Goal: Task Accomplishment & Management: Complete application form

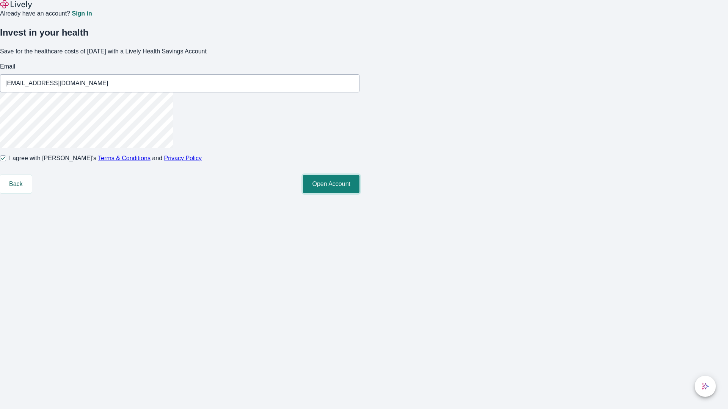
click at [359, 193] on button "Open Account" at bounding box center [331, 184] width 56 height 18
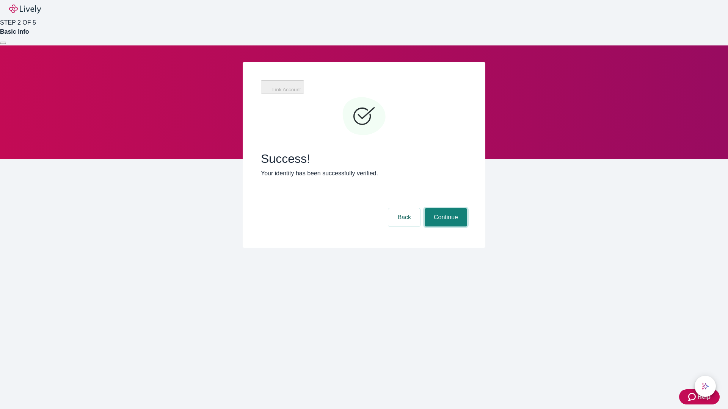
click at [445, 209] on button "Continue" at bounding box center [446, 218] width 42 height 18
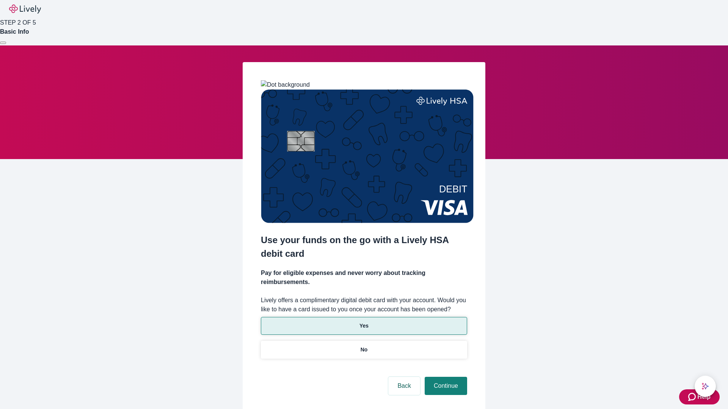
click at [364, 322] on p "Yes" at bounding box center [363, 326] width 9 height 8
click at [445, 377] on button "Continue" at bounding box center [446, 386] width 42 height 18
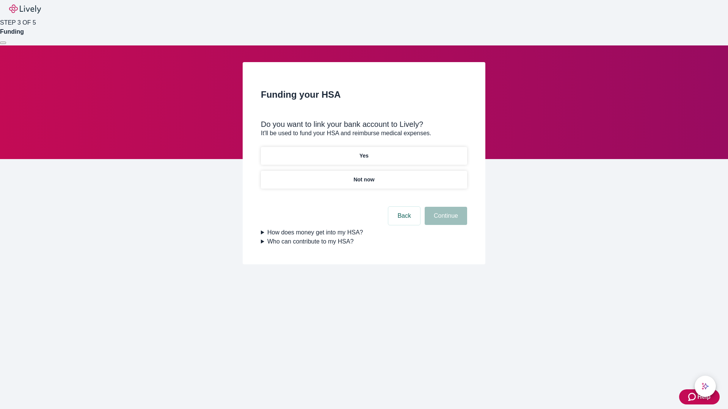
click at [364, 152] on p "Yes" at bounding box center [363, 156] width 9 height 8
click at [445, 207] on button "Continue" at bounding box center [446, 216] width 42 height 18
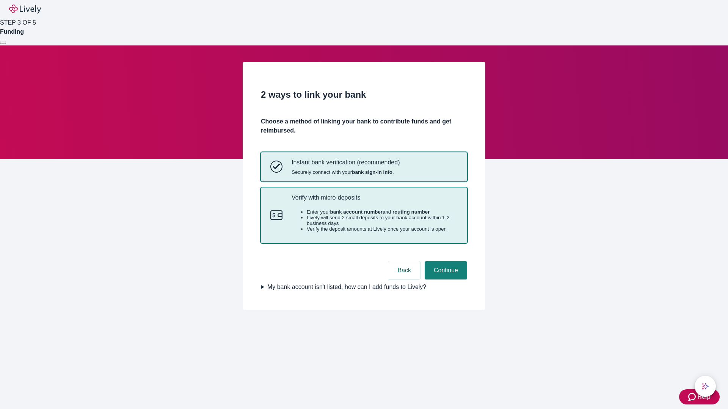
click at [374, 201] on p "Verify with micro-deposits" at bounding box center [375, 197] width 166 height 7
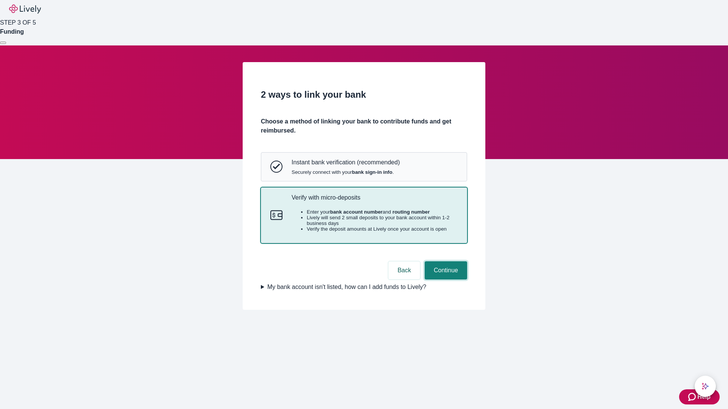
click at [445, 280] on button "Continue" at bounding box center [446, 271] width 42 height 18
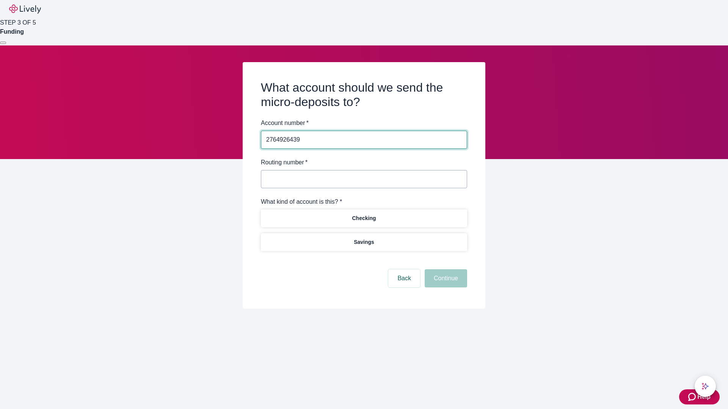
type input "2764926439"
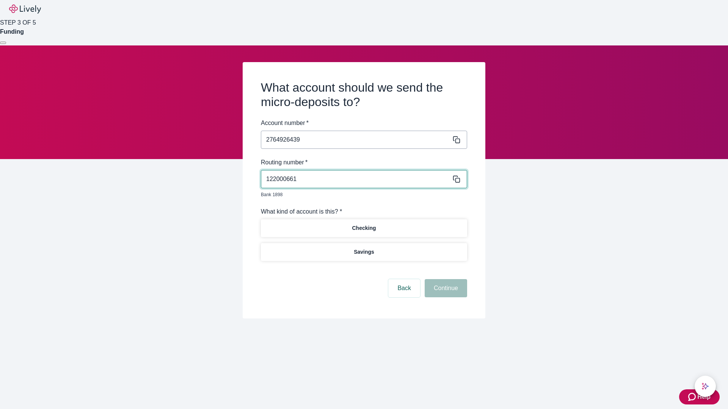
type input "122000661"
click at [364, 224] on p "Checking" at bounding box center [364, 228] width 24 height 8
click at [445, 280] on button "Continue" at bounding box center [446, 288] width 42 height 18
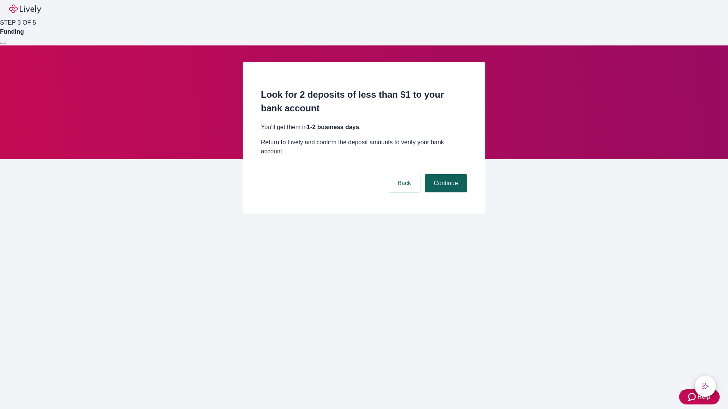
click at [445, 174] on button "Continue" at bounding box center [446, 183] width 42 height 18
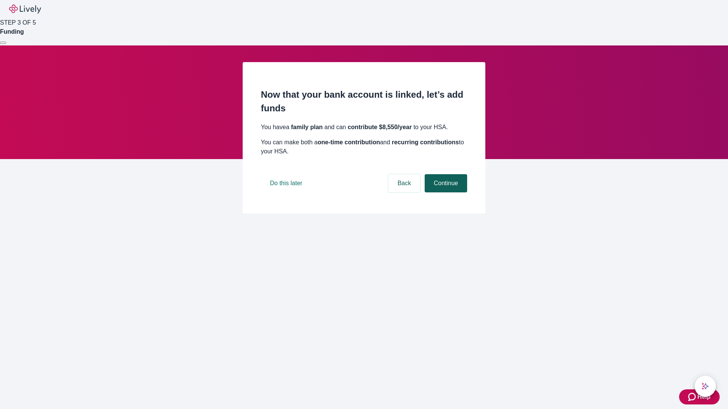
click at [445, 193] on button "Continue" at bounding box center [446, 183] width 42 height 18
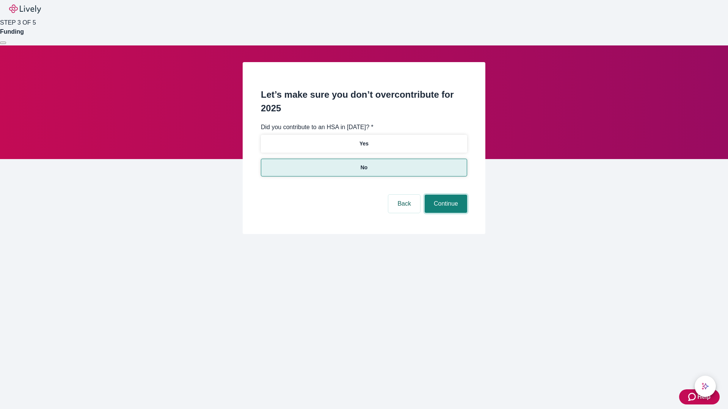
click at [445, 195] on button "Continue" at bounding box center [446, 204] width 42 height 18
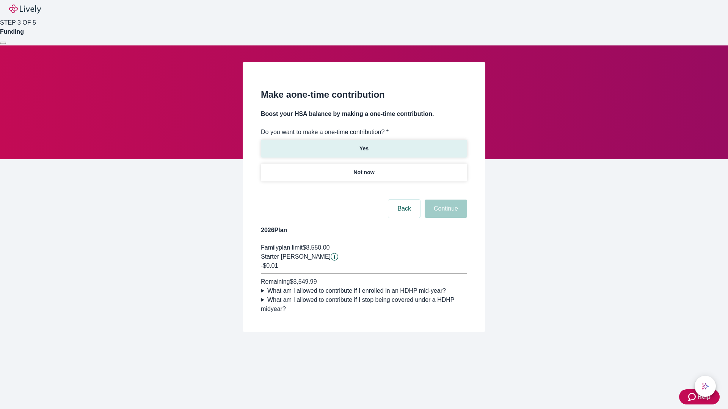
click at [364, 145] on p "Yes" at bounding box center [363, 149] width 9 height 8
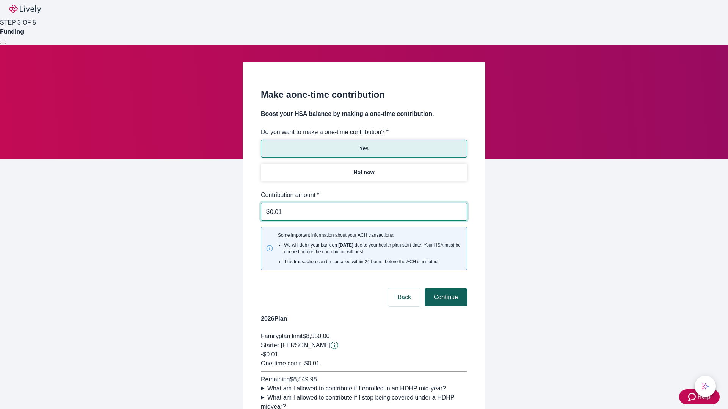
type input "0.01"
click at [445, 288] on button "Continue" at bounding box center [446, 297] width 42 height 18
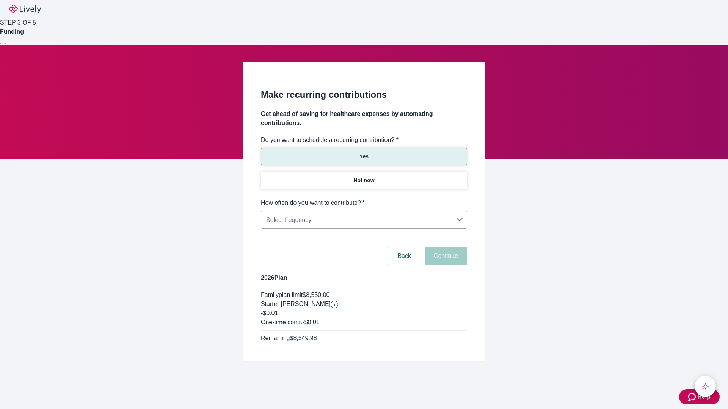
click at [364, 199] on body "Help STEP 3 OF 5 Funding Make recurring contributions Get ahead of saving for h…" at bounding box center [364, 199] width 728 height 398
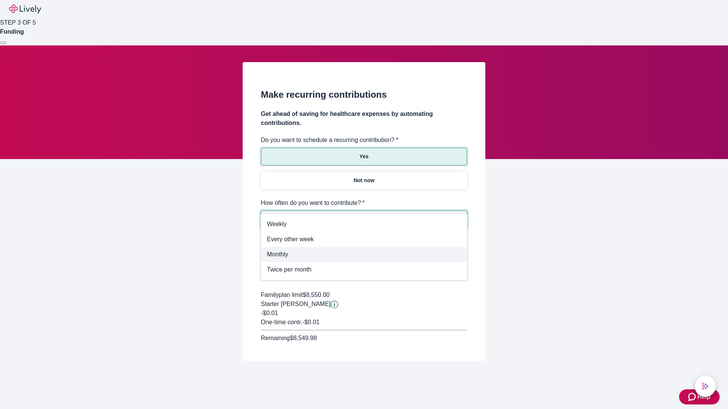
click at [364, 255] on span "Monthly" at bounding box center [364, 254] width 194 height 9
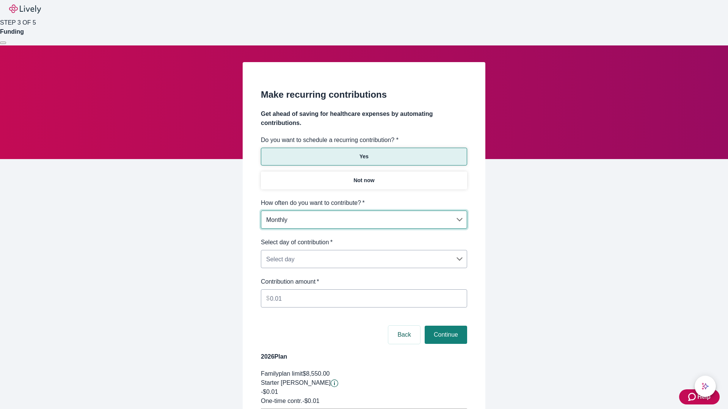
type input "Monthly"
click at [364, 238] on body "Help STEP 3 OF 5 Funding Make recurring contributions Get ahead of saving for h…" at bounding box center [364, 238] width 728 height 477
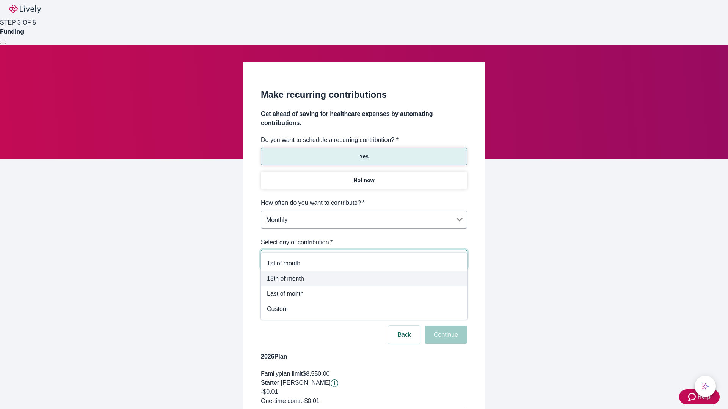
click at [364, 279] on span "15th of month" at bounding box center [364, 278] width 194 height 9
type input "Monthly15th"
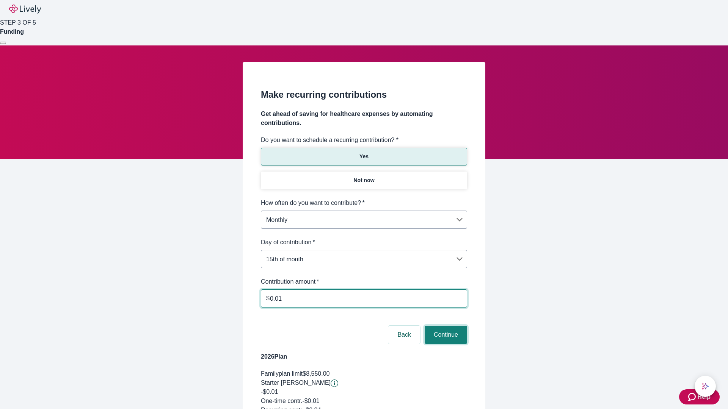
click at [445, 326] on button "Continue" at bounding box center [446, 335] width 42 height 18
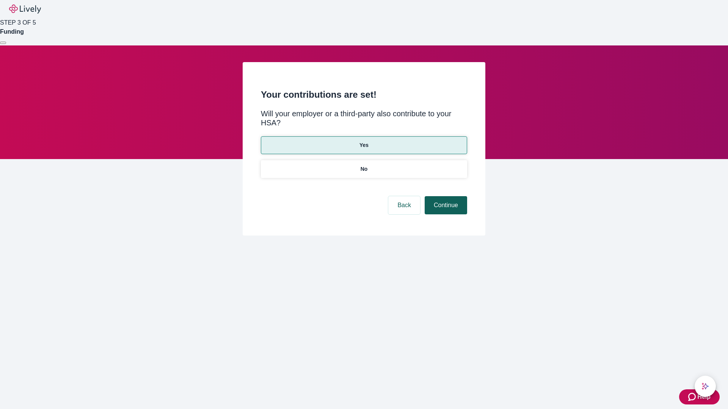
click at [445, 196] on button "Continue" at bounding box center [446, 205] width 42 height 18
